Goal: Information Seeking & Learning: Learn about a topic

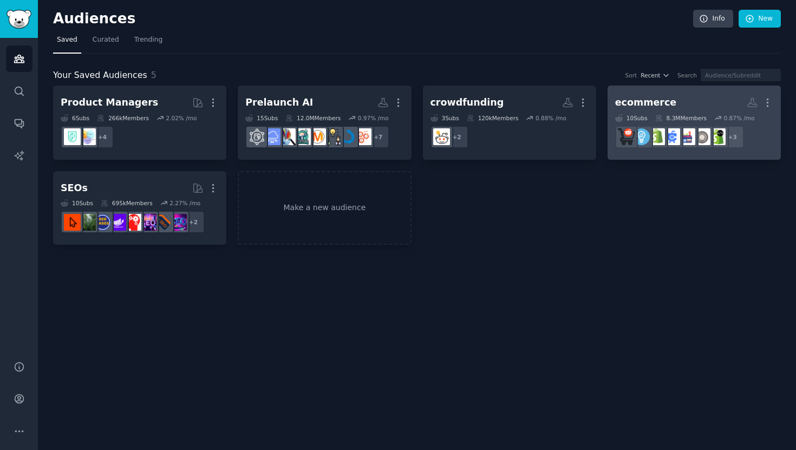
click at [651, 91] on link "ecommerce More 10 Sub s 8.3M Members 0.87 % /mo + 3" at bounding box center [693, 123] width 173 height 74
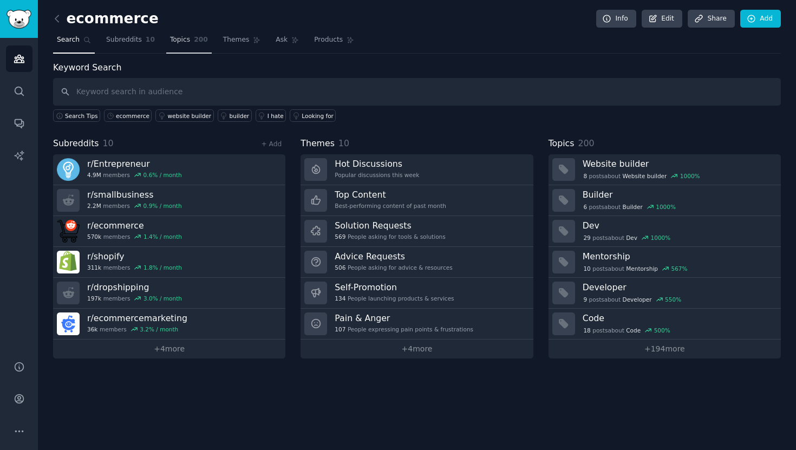
click at [196, 43] on span "200" at bounding box center [201, 40] width 14 height 10
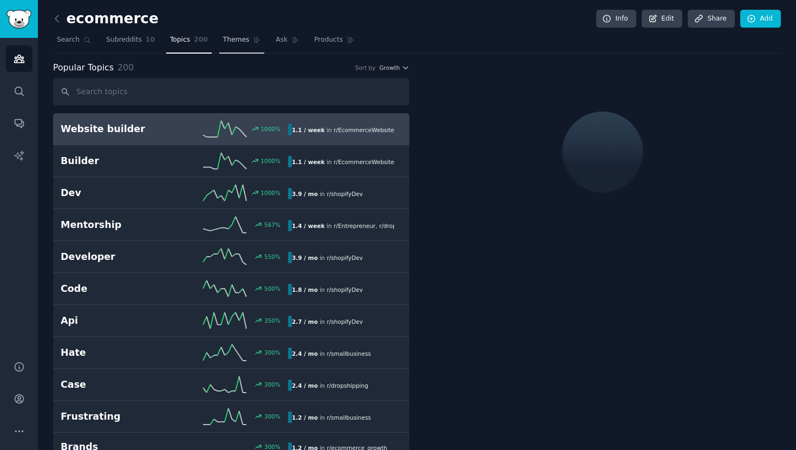
click at [253, 38] on icon at bounding box center [257, 40] width 8 height 8
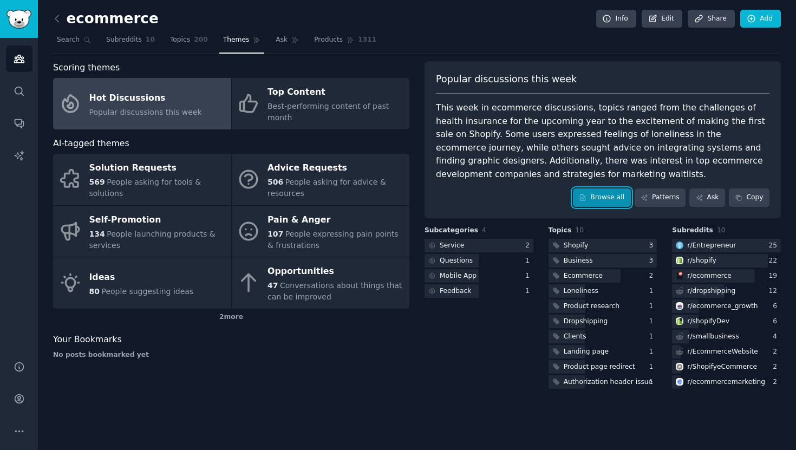
click at [599, 203] on link "Browse all" at bounding box center [602, 197] width 58 height 18
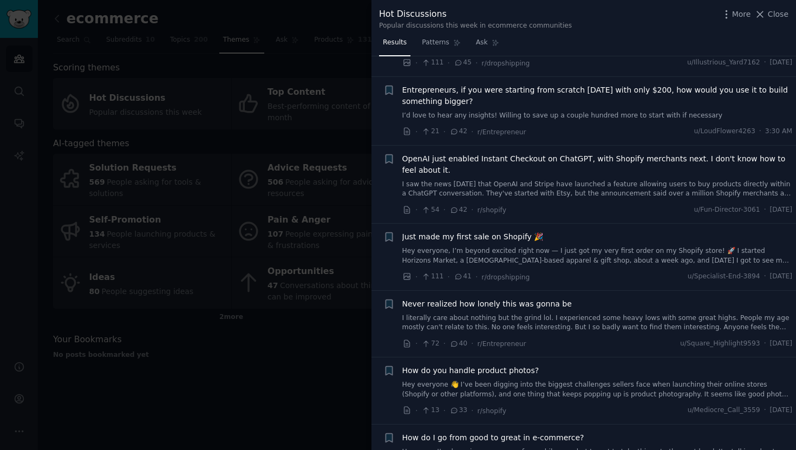
scroll to position [399, 0]
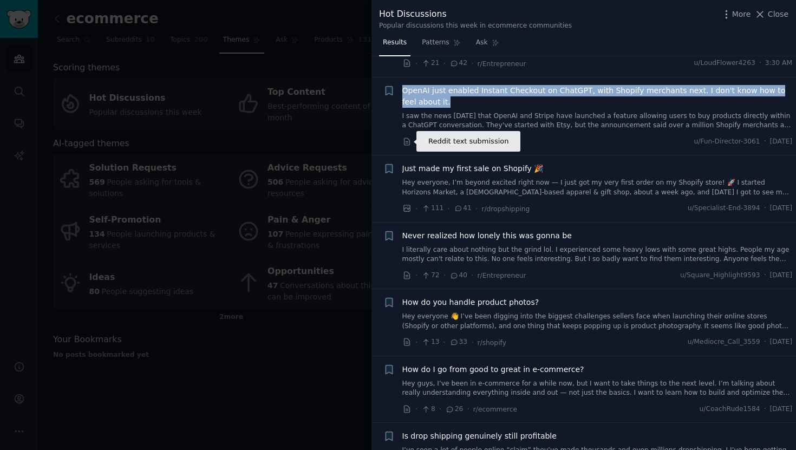
click at [405, 142] on icon at bounding box center [406, 141] width 5 height 7
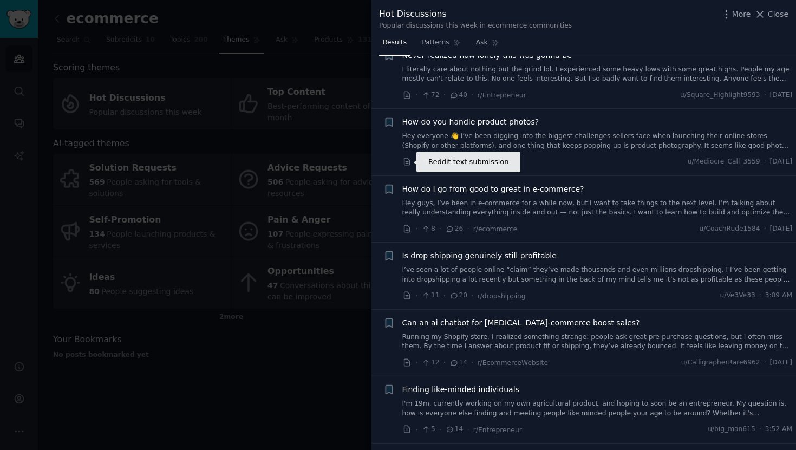
scroll to position [633, 0]
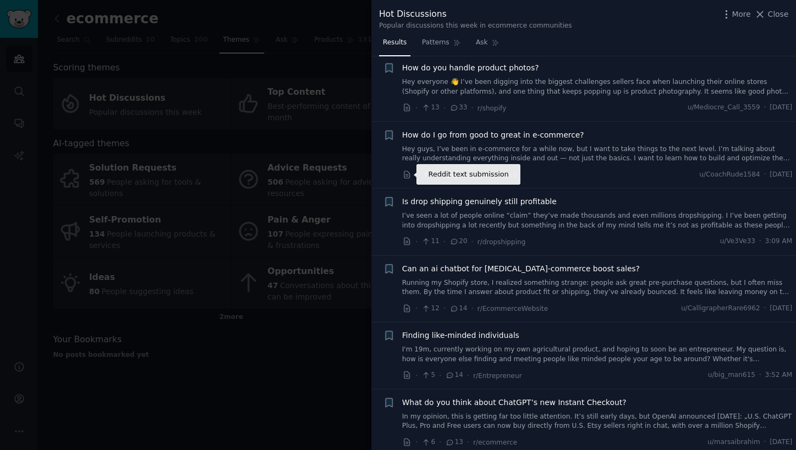
click at [409, 176] on icon at bounding box center [407, 175] width 10 height 10
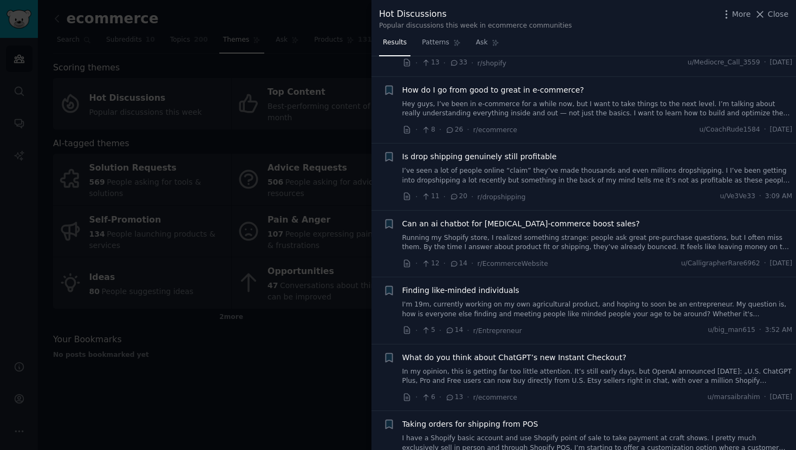
scroll to position [679, 0]
click at [408, 262] on icon at bounding box center [407, 263] width 10 height 10
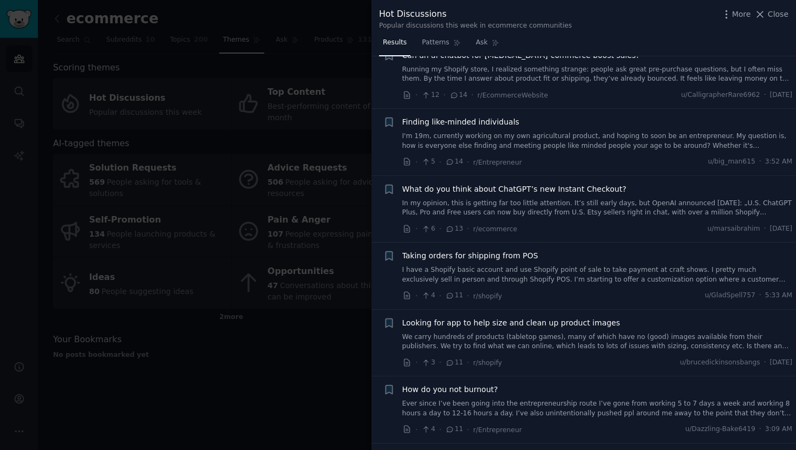
scroll to position [856, 0]
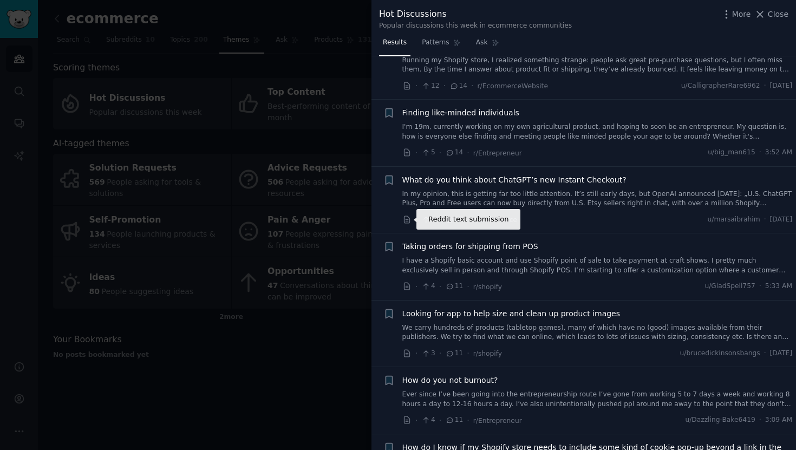
click at [405, 221] on icon at bounding box center [407, 220] width 10 height 10
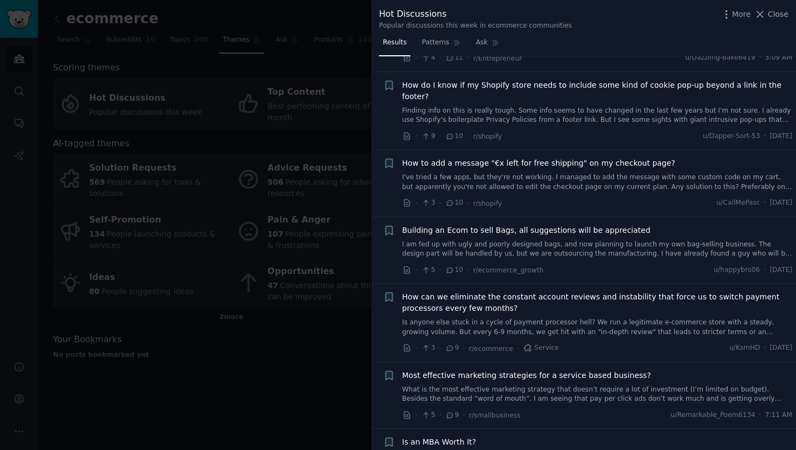
scroll to position [1219, 0]
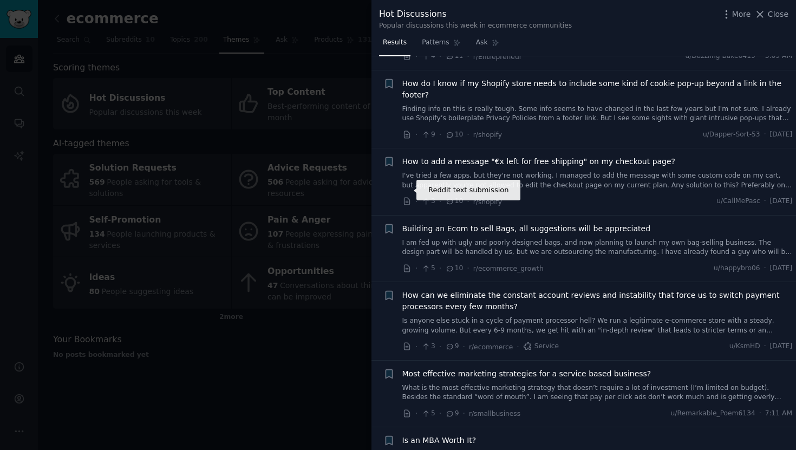
click at [405, 196] on icon at bounding box center [407, 201] width 10 height 10
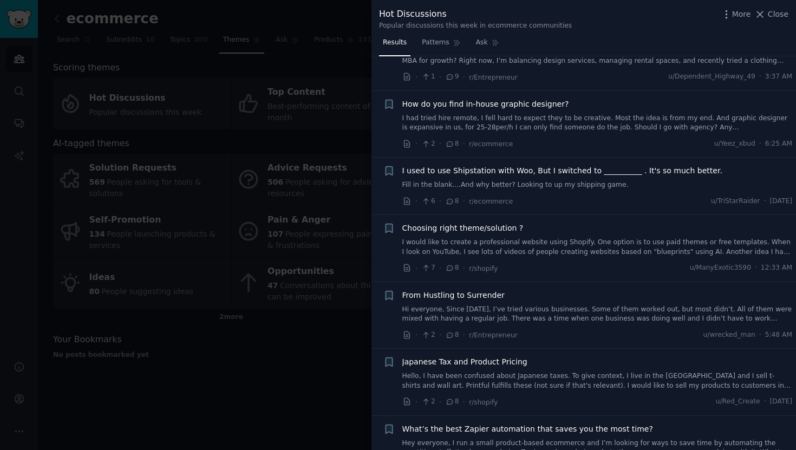
scroll to position [1732, 0]
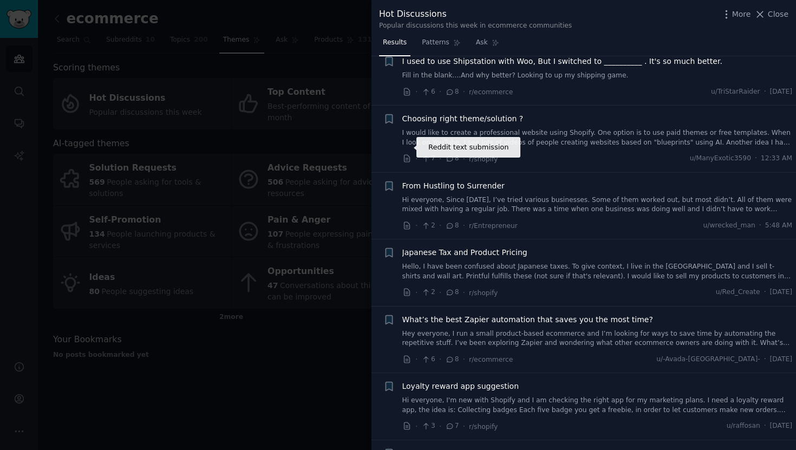
click at [408, 154] on icon at bounding box center [407, 159] width 10 height 10
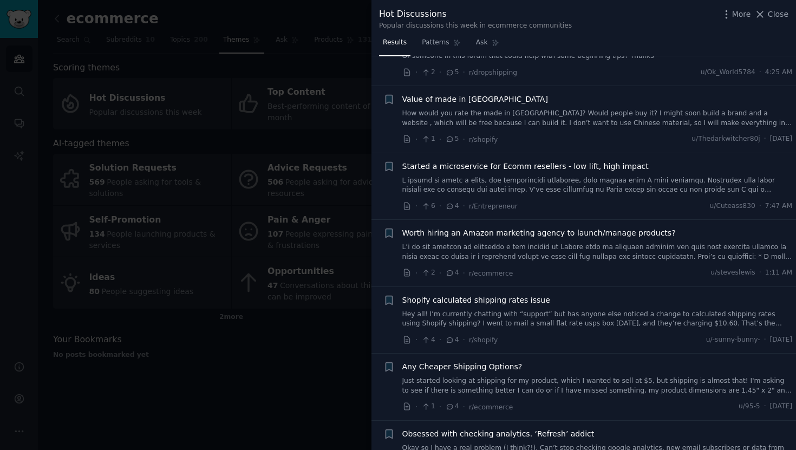
scroll to position [2828, 0]
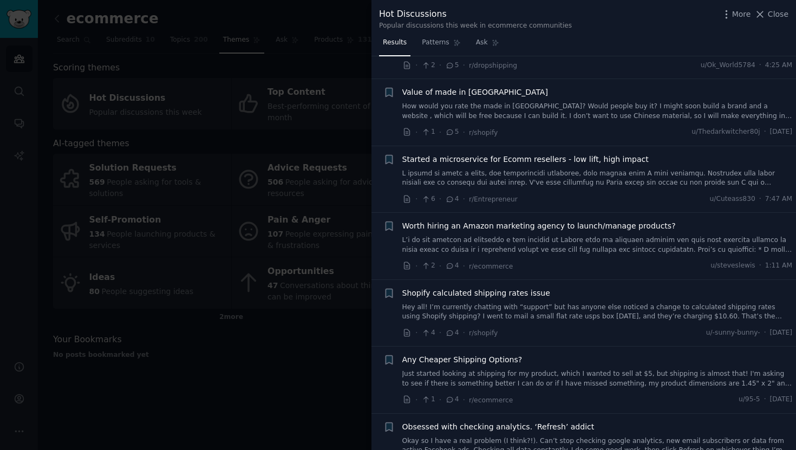
click at [405, 260] on div "· 2 · 4 · r/ecommerce" at bounding box center [457, 265] width 111 height 11
click at [408, 261] on icon at bounding box center [407, 266] width 10 height 10
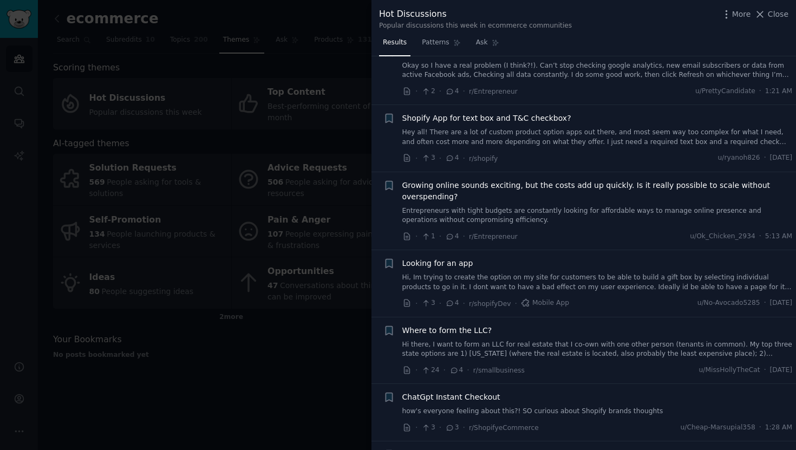
scroll to position [3208, 0]
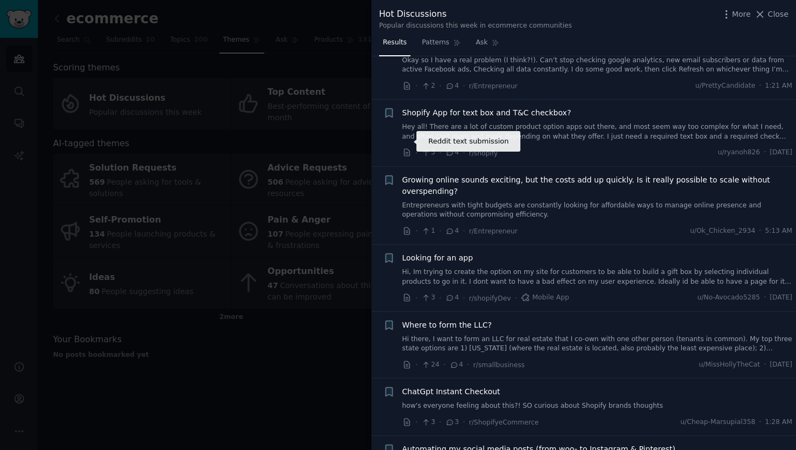
click at [405, 148] on icon at bounding box center [407, 153] width 10 height 10
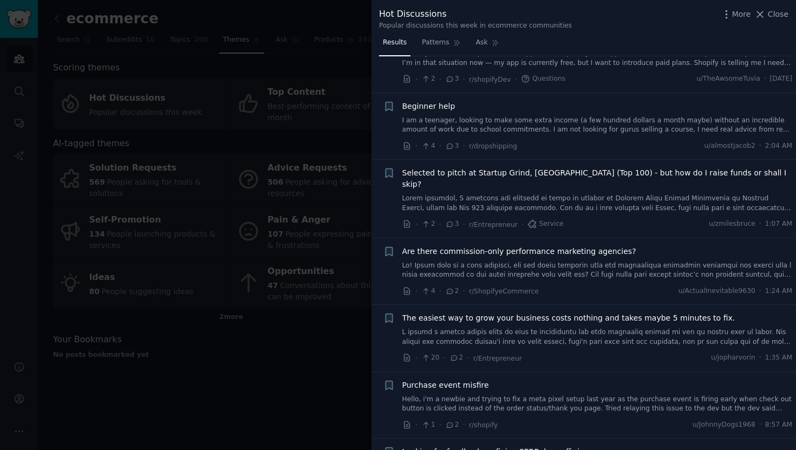
scroll to position [3806, 0]
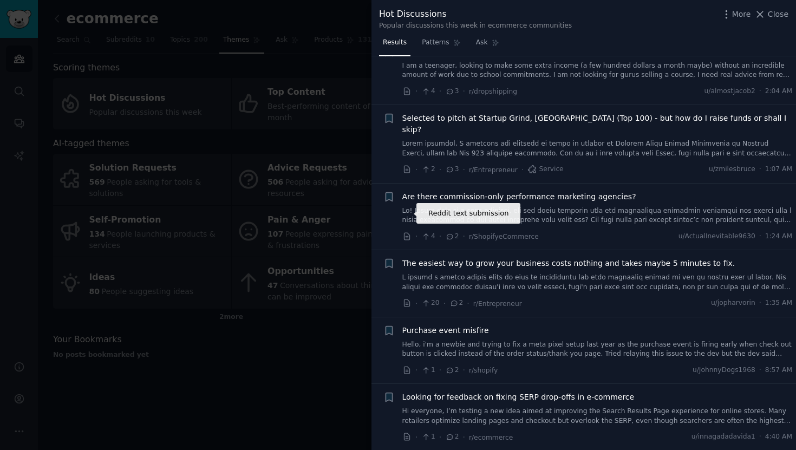
click at [404, 233] on icon at bounding box center [406, 236] width 5 height 7
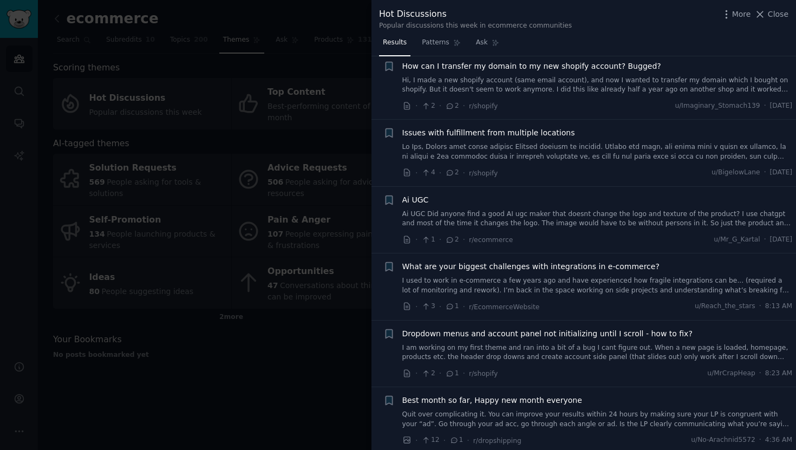
scroll to position [4422, 0]
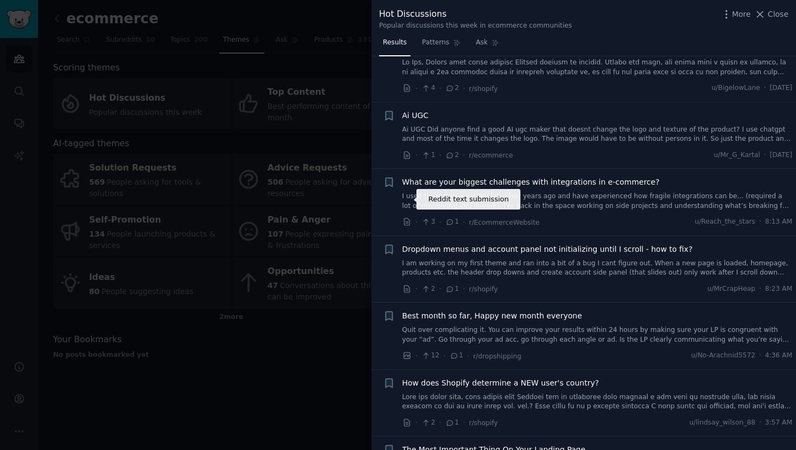
click at [408, 217] on icon at bounding box center [407, 222] width 10 height 10
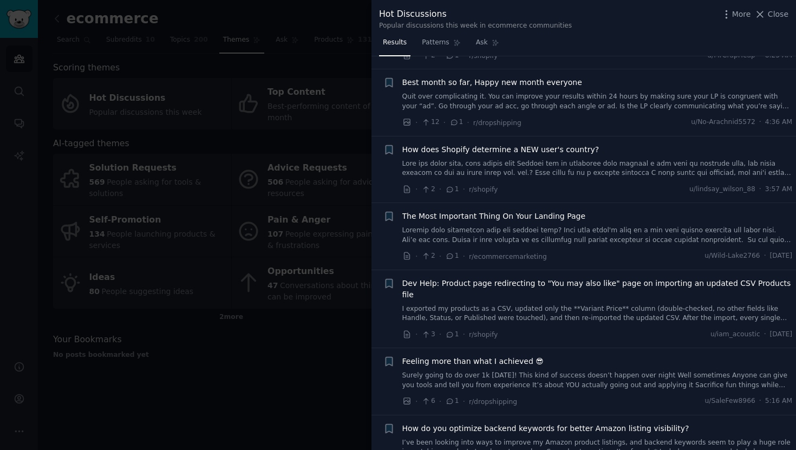
scroll to position [4658, 0]
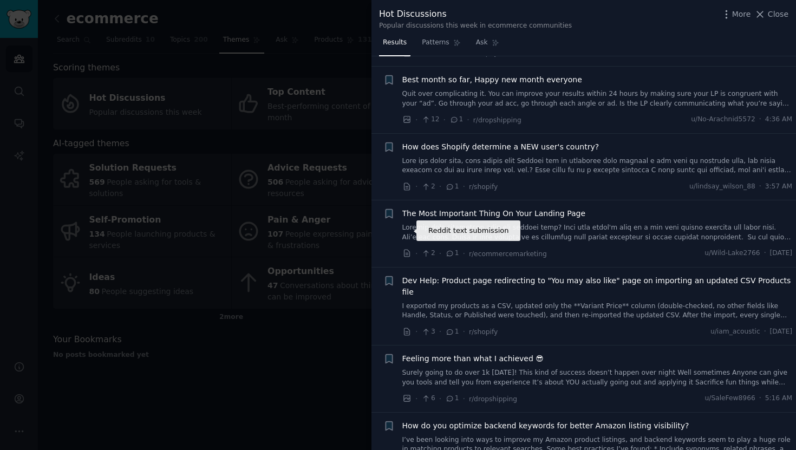
click at [408, 248] on icon at bounding box center [407, 253] width 10 height 10
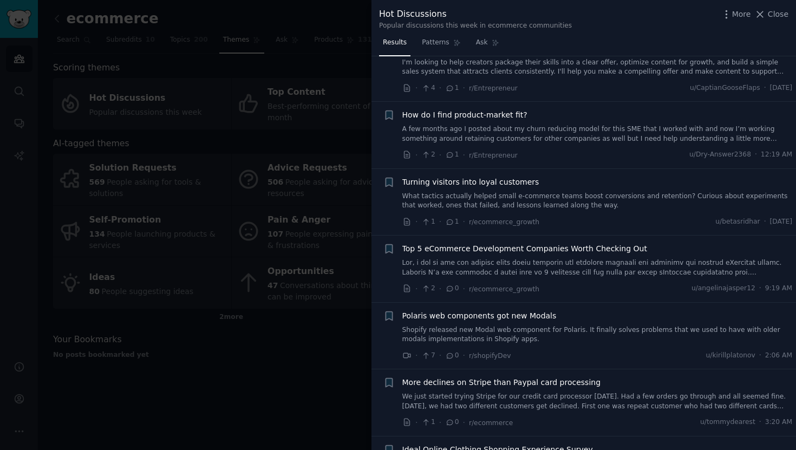
scroll to position [5718, 0]
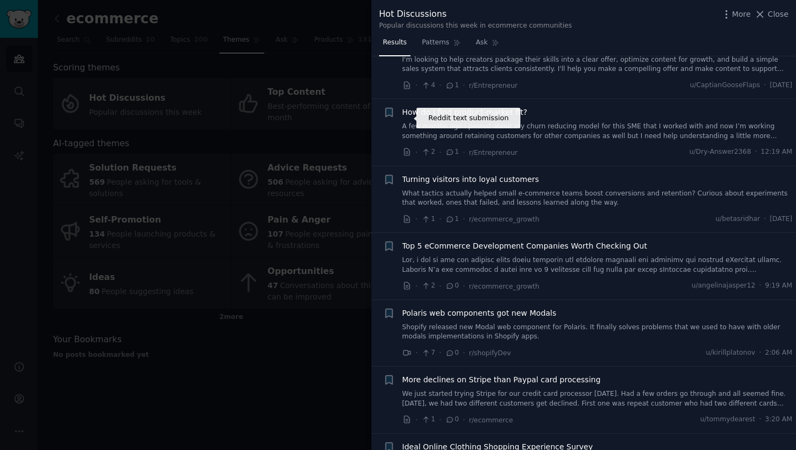
click at [406, 147] on icon at bounding box center [407, 152] width 10 height 10
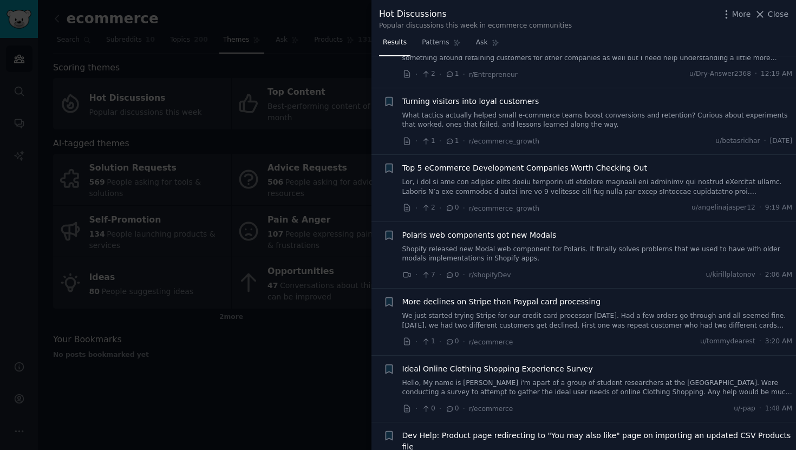
scroll to position [5817, 0]
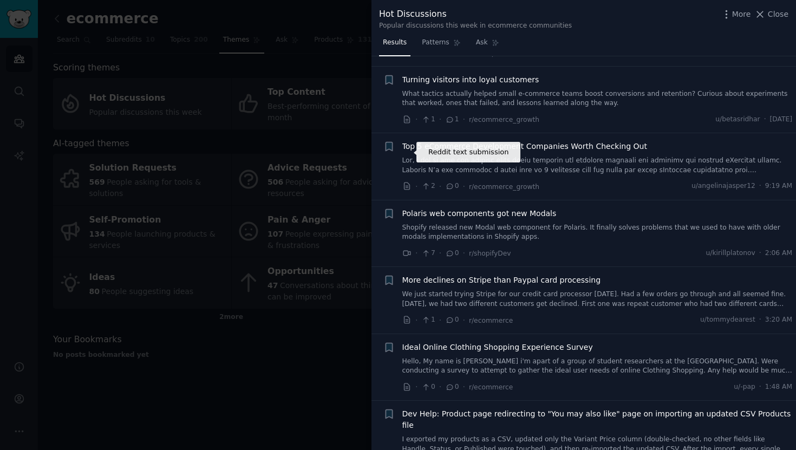
click at [403, 181] on icon at bounding box center [407, 186] width 10 height 10
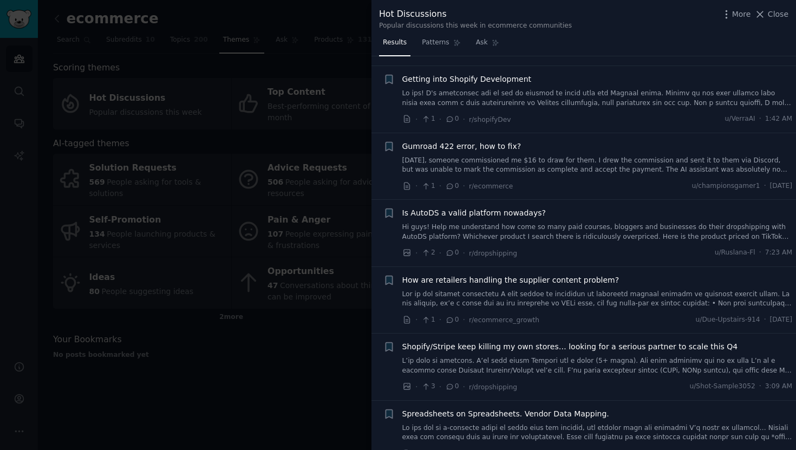
scroll to position [6335, 0]
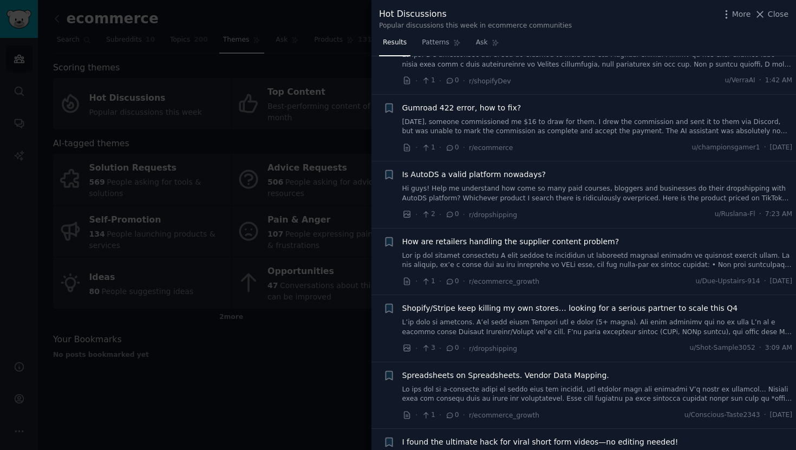
click at [325, 383] on div at bounding box center [398, 225] width 796 height 450
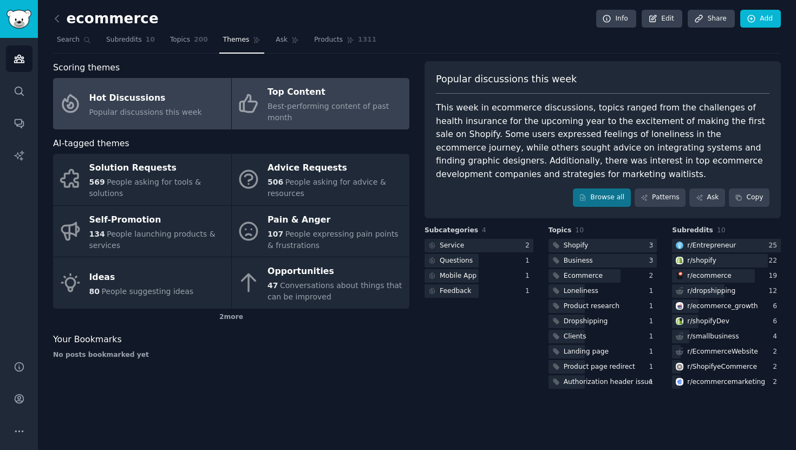
click at [278, 108] on span "Best-performing content of past month" at bounding box center [327, 112] width 121 height 20
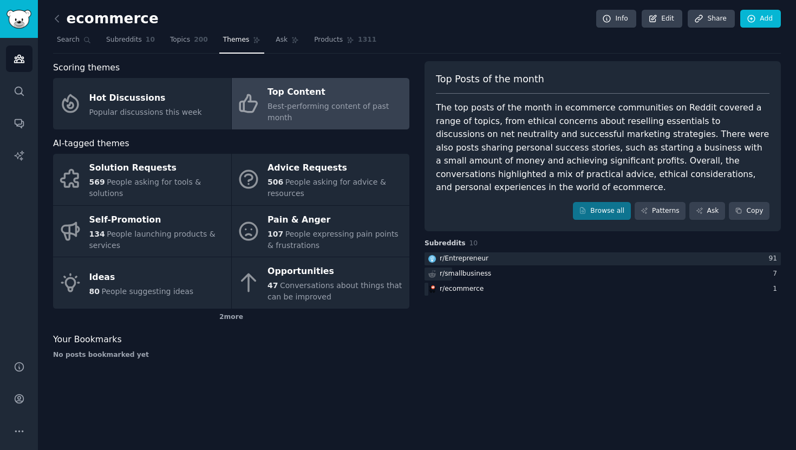
click at [597, 220] on div "Top Posts of the month The top posts of the month in ecommerce communities on R…" at bounding box center [602, 146] width 356 height 170
click at [595, 209] on link "Browse all" at bounding box center [602, 211] width 58 height 18
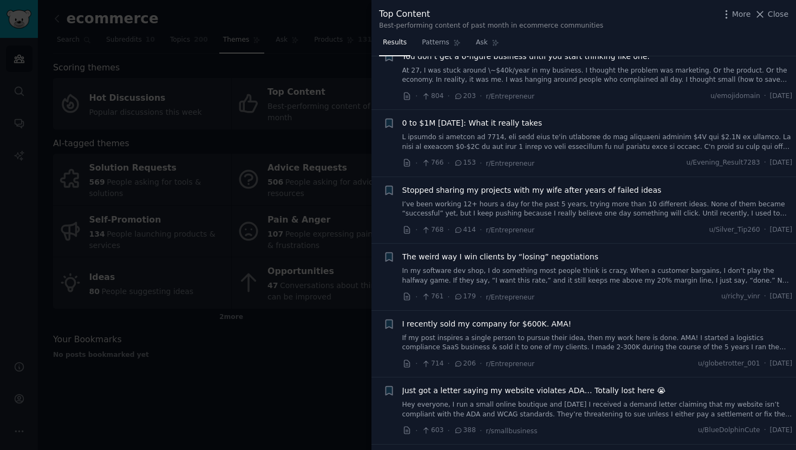
scroll to position [553, 0]
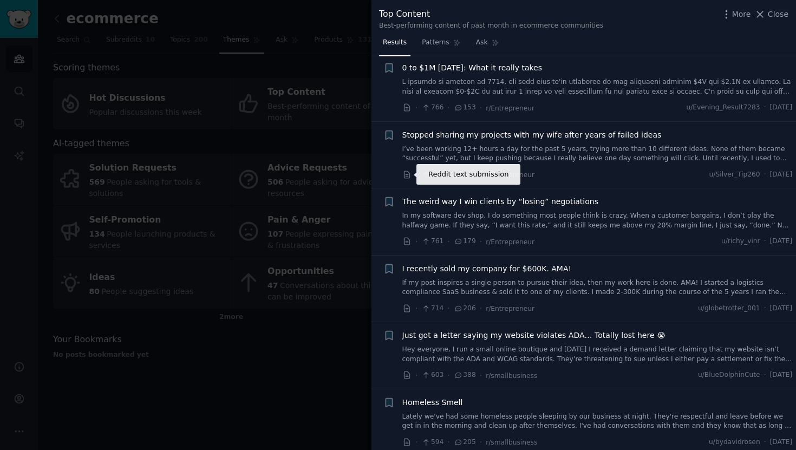
click at [402, 173] on icon at bounding box center [407, 175] width 10 height 10
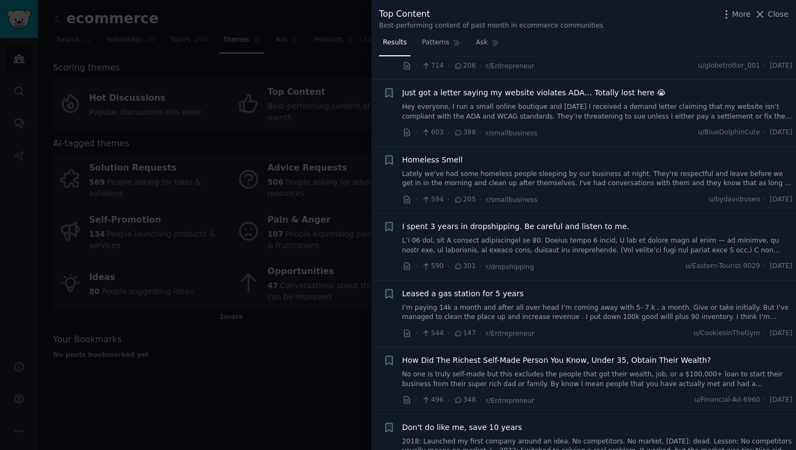
scroll to position [917, 0]
